Goal: Task Accomplishment & Management: Use online tool/utility

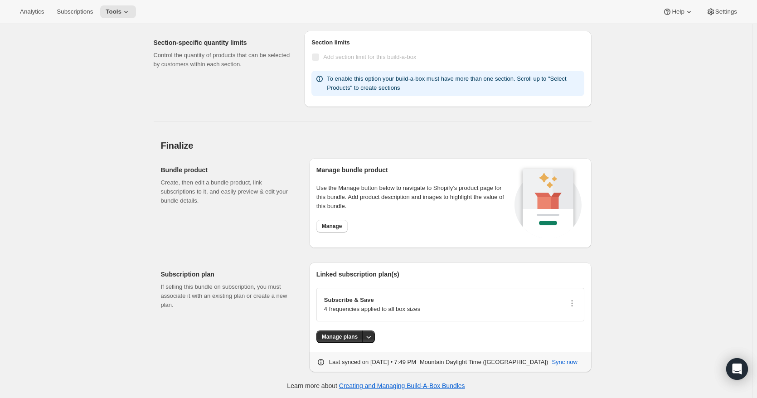
scroll to position [1005, 0]
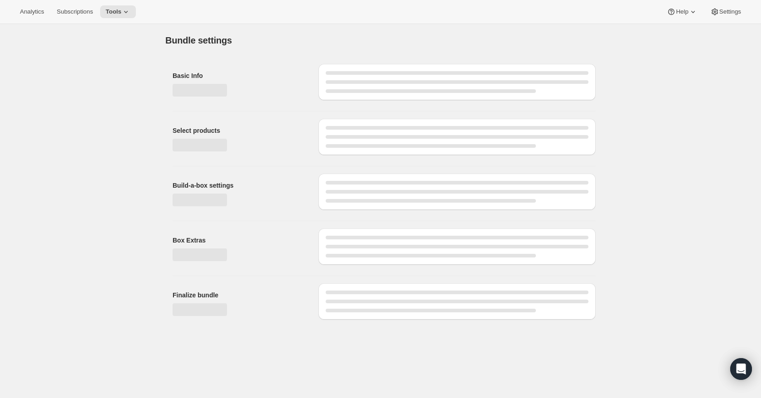
type input "FD Training Treat 2-Pack Bundle"
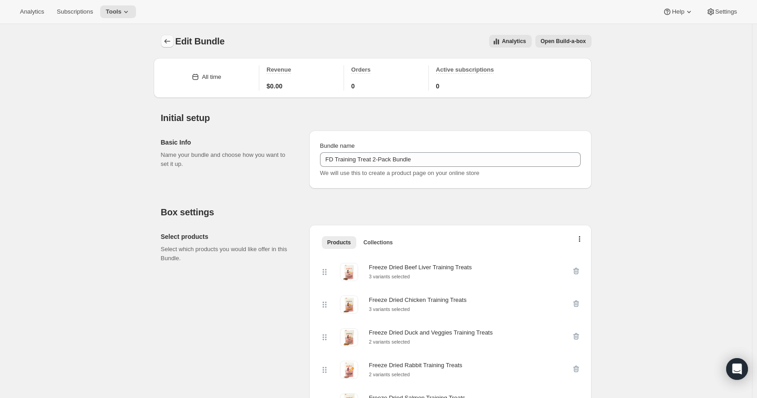
click at [167, 43] on icon "Bundles" at bounding box center [167, 41] width 9 height 9
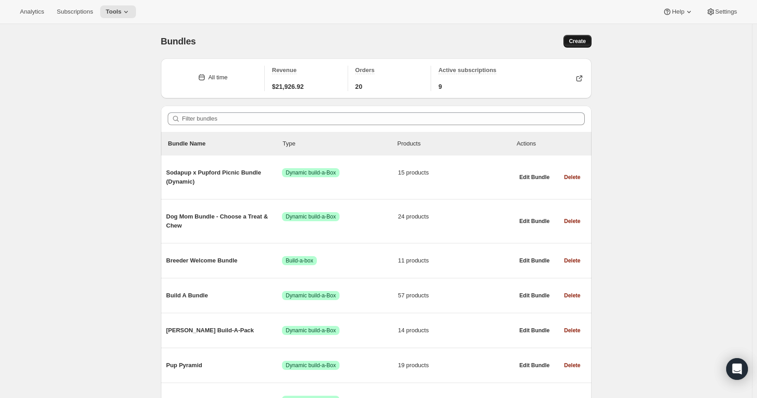
click at [574, 43] on span "Create" at bounding box center [577, 41] width 17 height 7
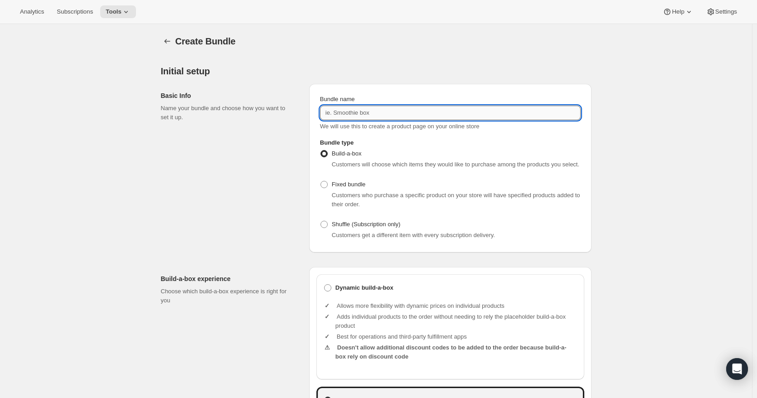
click at [365, 112] on input "Bundle name" at bounding box center [450, 113] width 261 height 14
click at [374, 112] on input "FD Training Treat 2-Pack Bundle" at bounding box center [450, 113] width 261 height 14
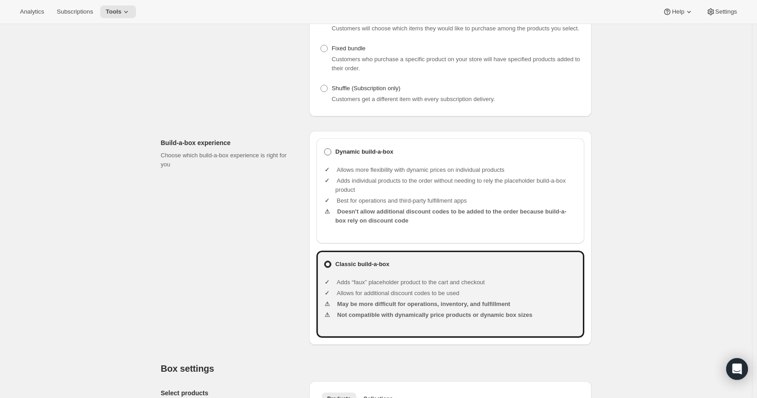
type input "FD Training Treat 4-Pack Bundle"
click at [330, 154] on span at bounding box center [327, 151] width 7 height 7
click at [324, 149] on input "Dynamic build-a-box" at bounding box center [324, 148] width 0 height 0
radio input "true"
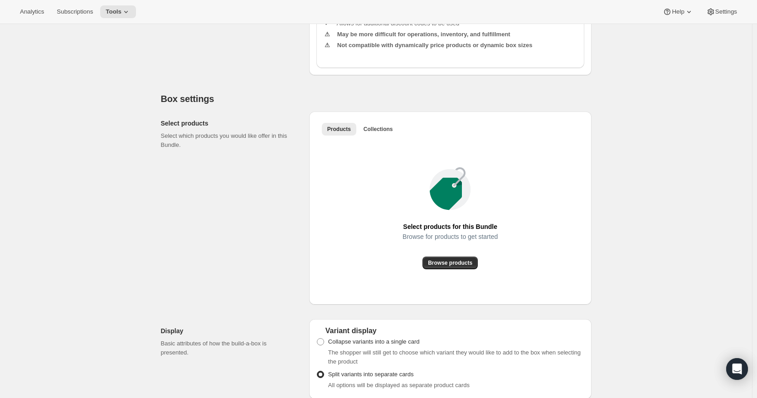
scroll to position [408, 0]
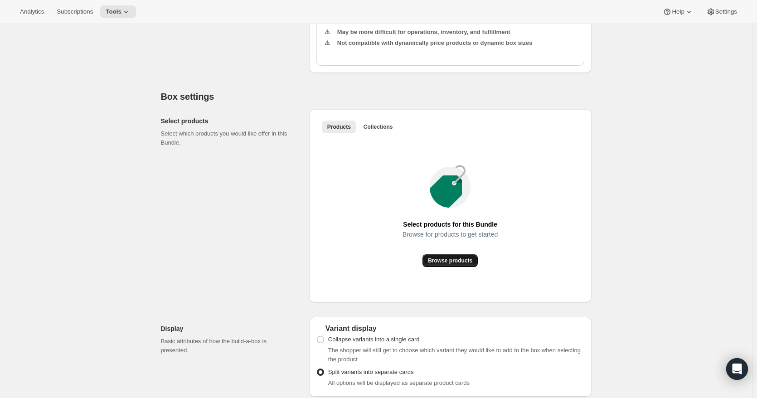
click at [448, 263] on span "Browse products" at bounding box center [450, 260] width 44 height 7
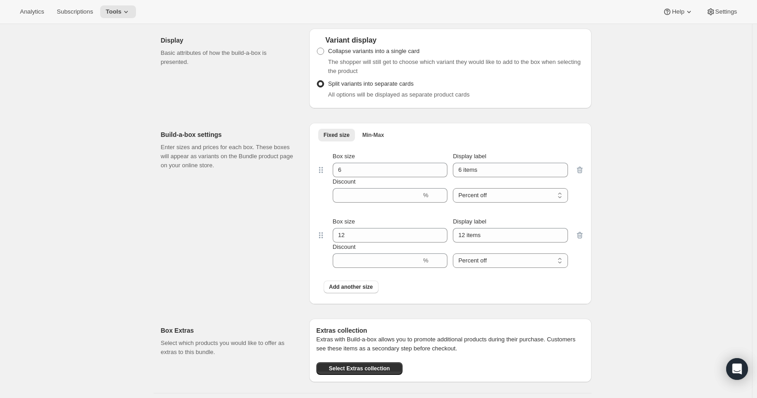
scroll to position [815, 0]
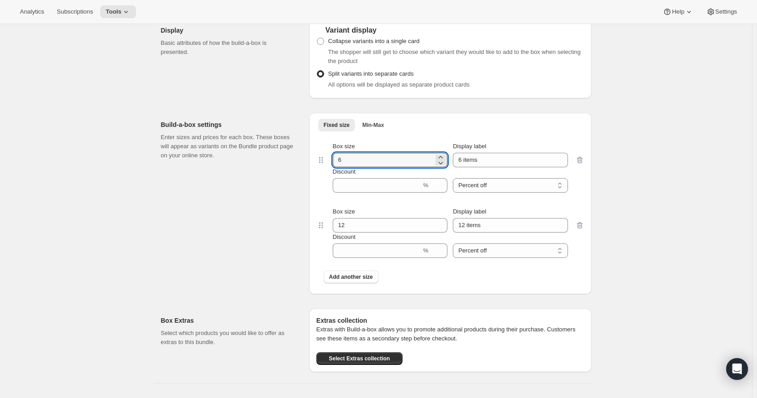
drag, startPoint x: 353, startPoint y: 164, endPoint x: 320, endPoint y: 164, distance: 32.6
click at [320, 164] on div "Box size 6 Display label 6 items Discount % Percent off Amount off Percent off" at bounding box center [450, 167] width 268 height 65
type input "4"
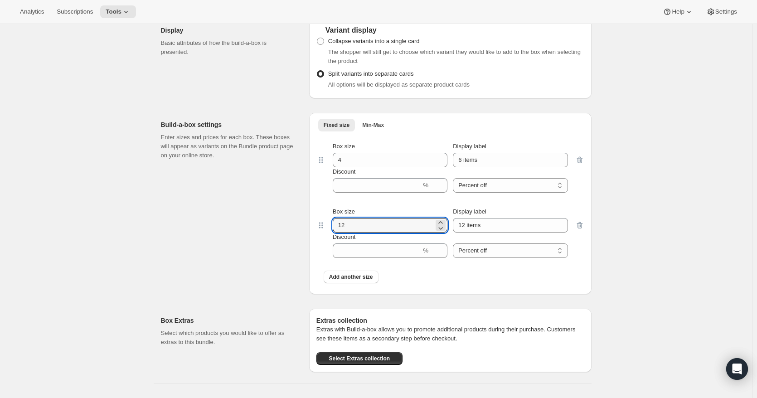
drag, startPoint x: 353, startPoint y: 232, endPoint x: 321, endPoint y: 229, distance: 32.7
click at [321, 229] on div "Box size 12 Display label 12 items Discount % Percent off Amount off Percent off" at bounding box center [450, 232] width 268 height 65
type input "4"
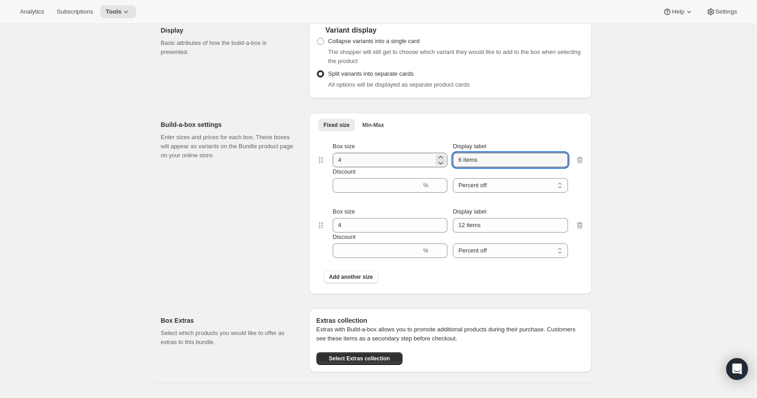
drag, startPoint x: 485, startPoint y: 164, endPoint x: 425, endPoint y: 166, distance: 59.8
click at [425, 166] on div "Box size 4 Display label 6 items" at bounding box center [450, 154] width 235 height 25
type input "Small"
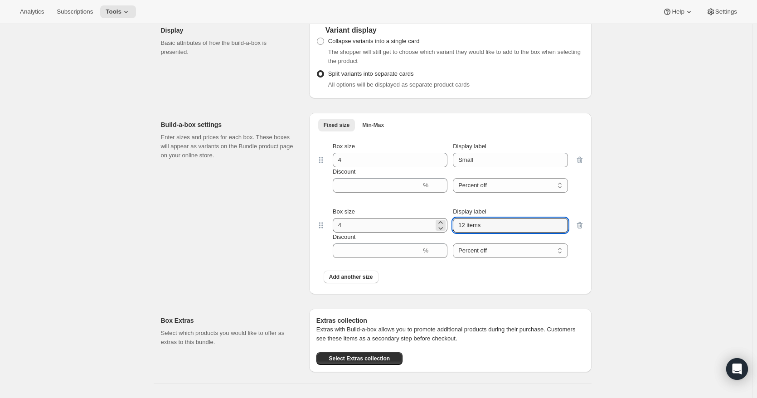
drag, startPoint x: 497, startPoint y: 232, endPoint x: 427, endPoint y: 231, distance: 70.2
click at [427, 231] on div "Box size 4 Display label 12 items" at bounding box center [450, 219] width 235 height 25
type input "Regular"
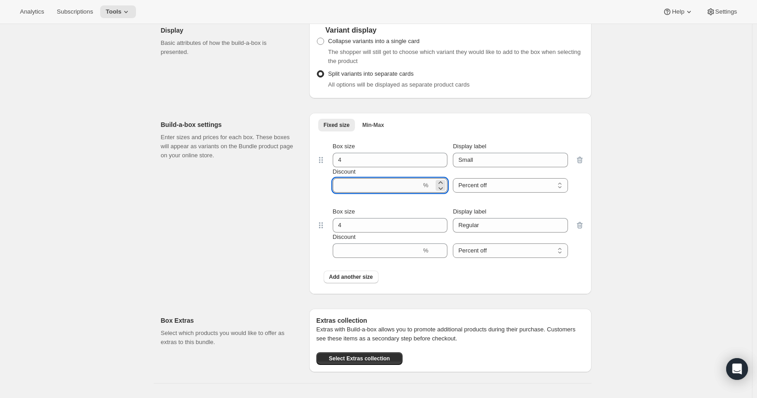
click at [388, 191] on input "Discount" at bounding box center [377, 185] width 89 height 14
type input "20"
click at [369, 256] on input "Discount" at bounding box center [377, 250] width 89 height 14
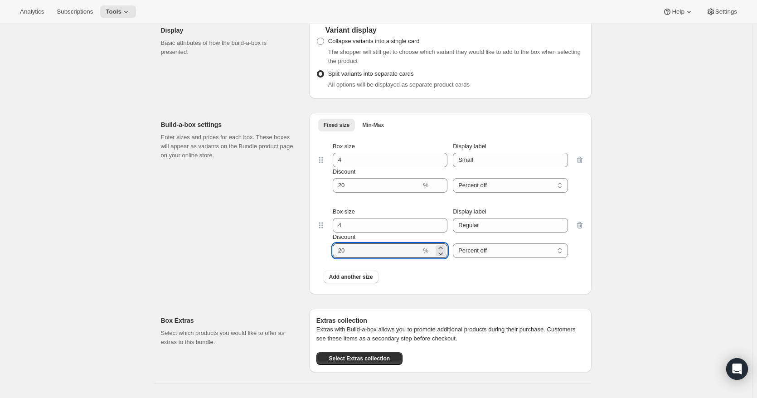
type input "20"
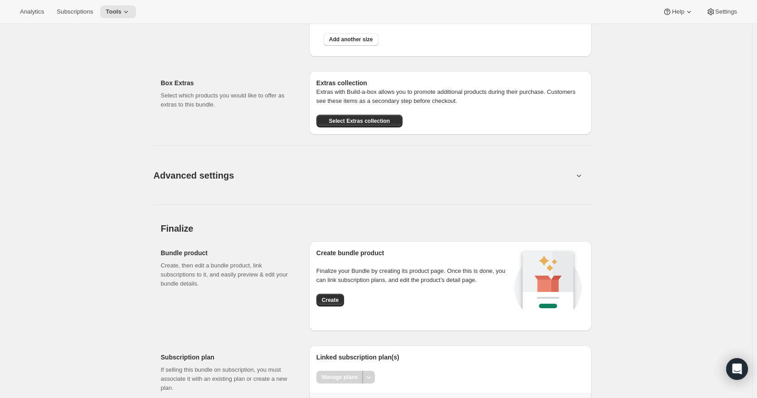
scroll to position [1097, 0]
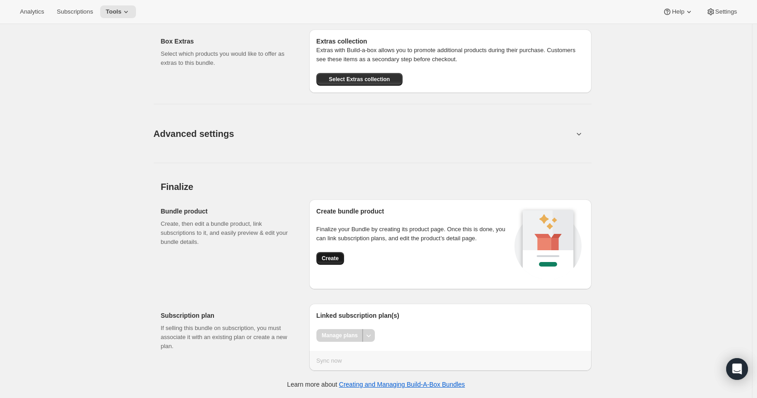
click at [335, 255] on button "Create" at bounding box center [330, 258] width 28 height 13
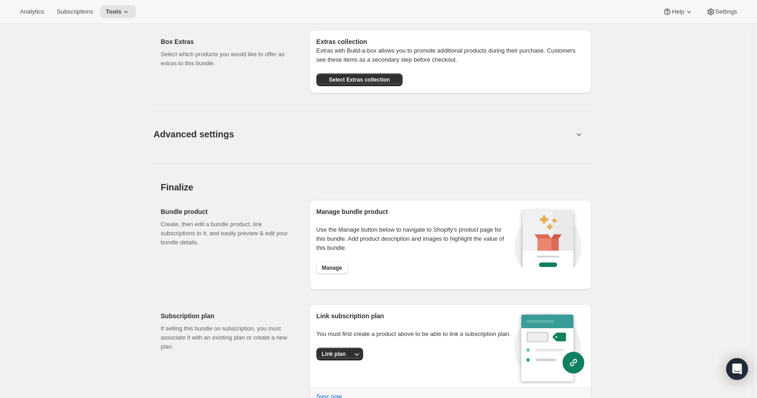
scroll to position [840, 0]
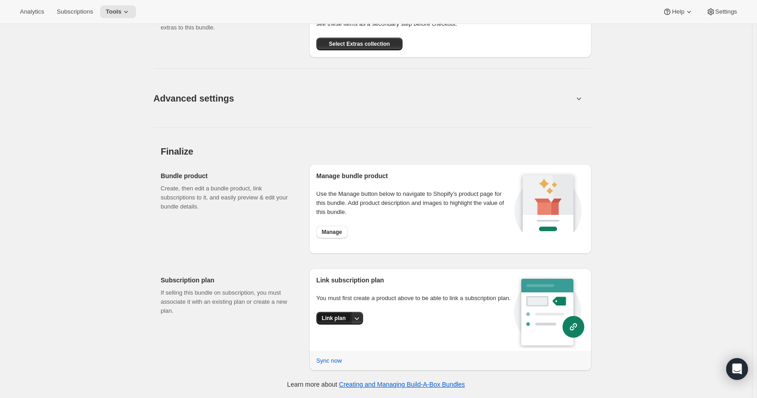
click at [332, 318] on span "Link plan" at bounding box center [334, 317] width 24 height 7
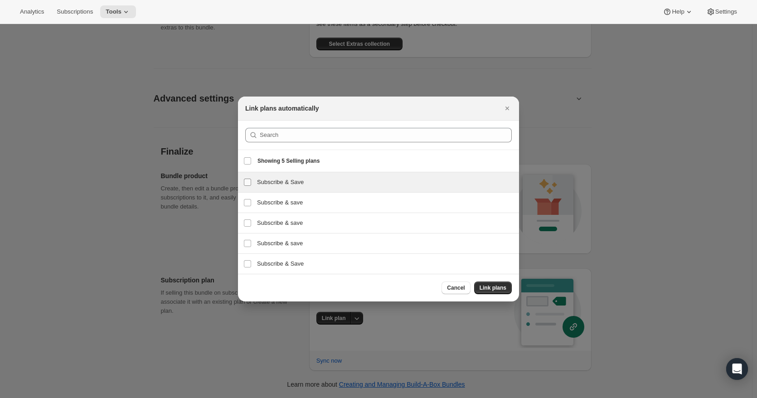
click at [246, 182] on input "Subscribe & Save" at bounding box center [247, 181] width 7 height 7
checkbox input "true"
click at [487, 288] on span "Link plans" at bounding box center [492, 287] width 27 height 7
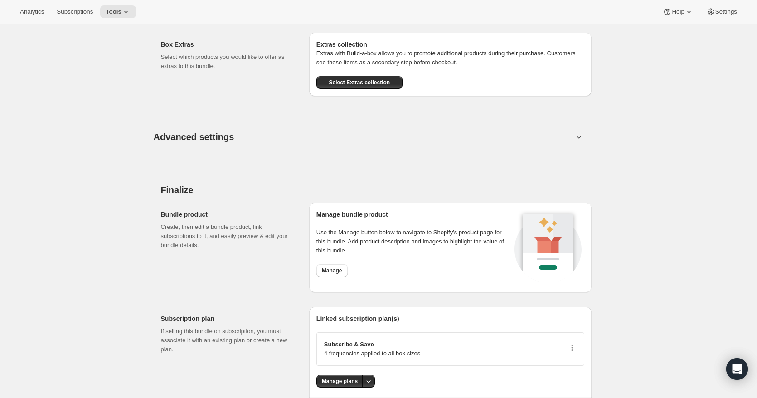
scroll to position [802, 0]
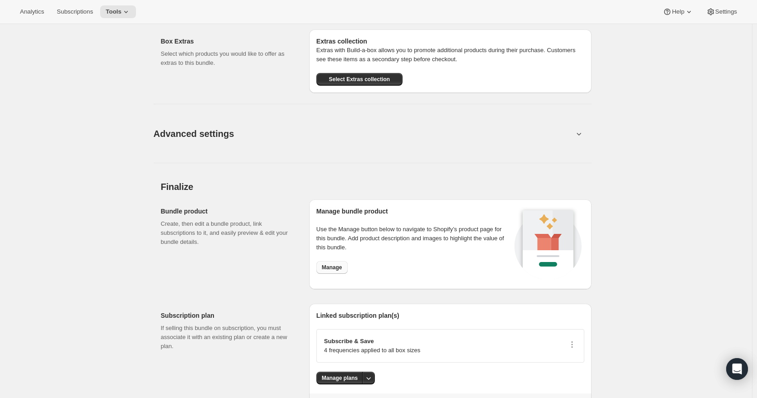
click at [336, 271] on span "Manage" at bounding box center [332, 267] width 20 height 7
click at [736, 364] on icon "Open Intercom Messenger" at bounding box center [736, 369] width 10 height 12
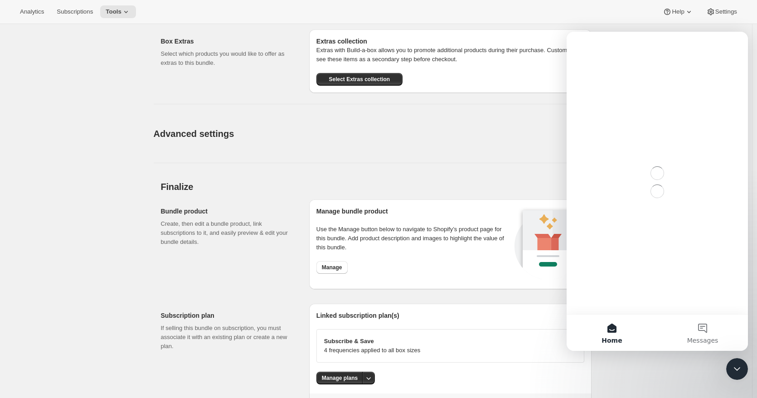
scroll to position [0, 0]
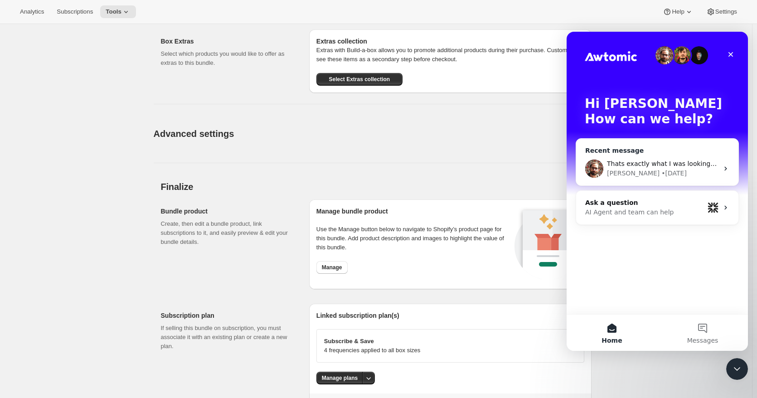
click at [649, 172] on div "[PERSON_NAME] • [DATE]" at bounding box center [662, 174] width 111 height 10
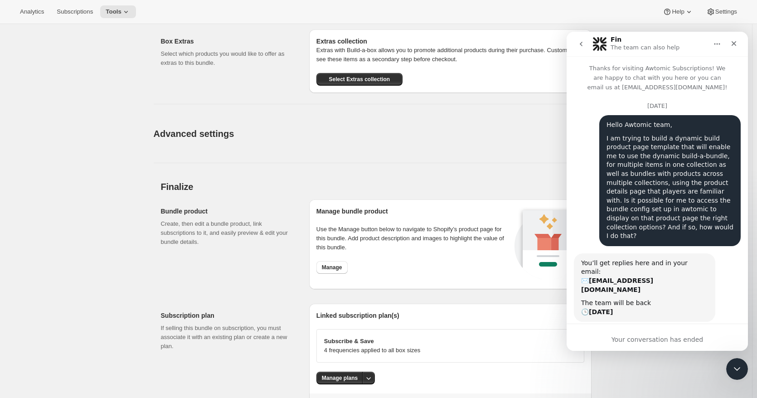
scroll to position [154, 0]
